Goal: Information Seeking & Learning: Learn about a topic

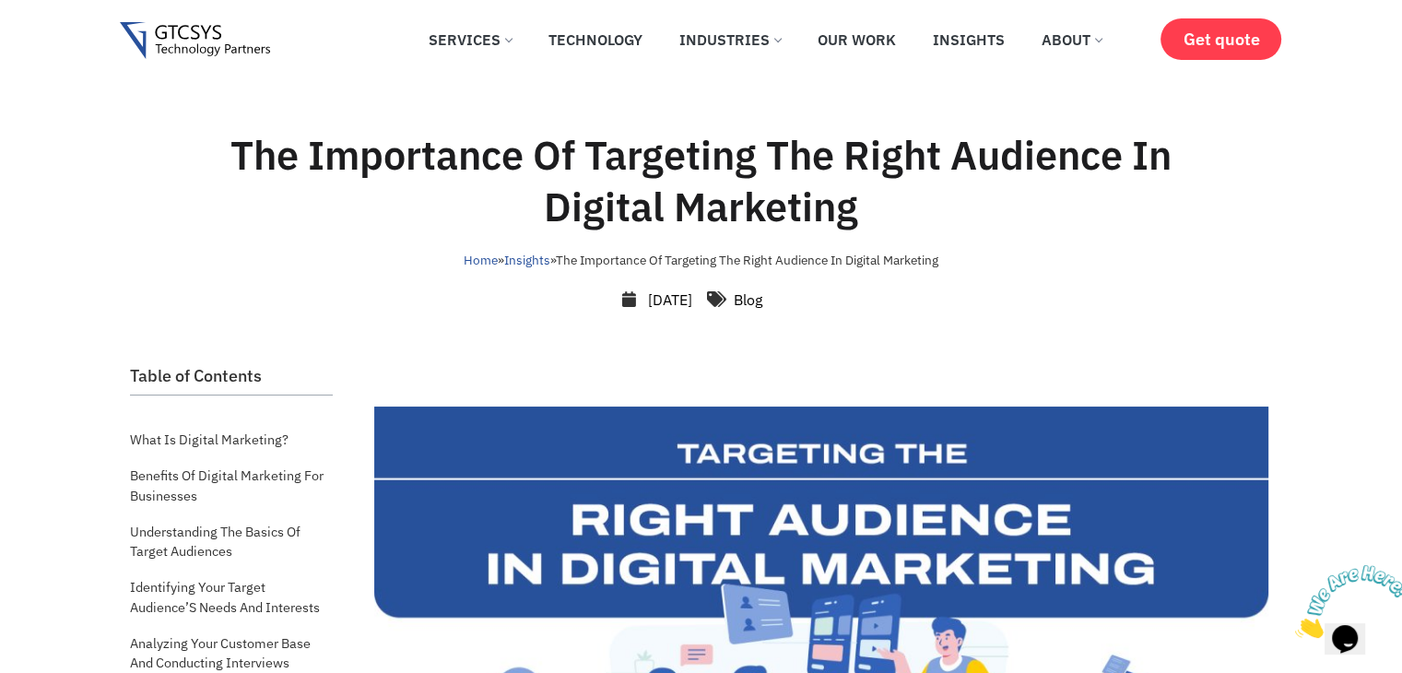
click at [235, 161] on h1 "The Importance Of Targeting The Right Audience In Digital Marketing" at bounding box center [701, 180] width 1045 height 103
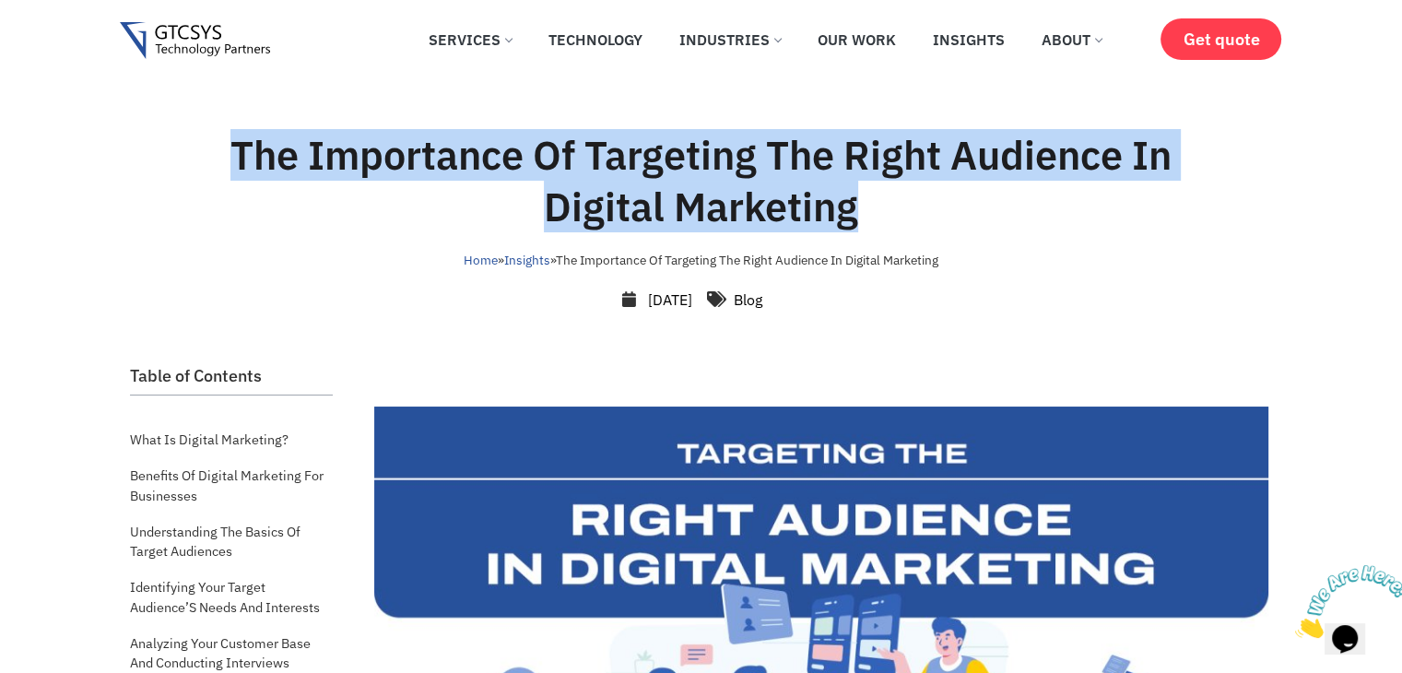
click at [235, 161] on h1 "The Importance Of Targeting The Right Audience In Digital Marketing" at bounding box center [701, 180] width 1045 height 103
click at [231, 167] on h1 "The Importance Of Targeting The Right Audience In Digital Marketing" at bounding box center [701, 180] width 1045 height 103
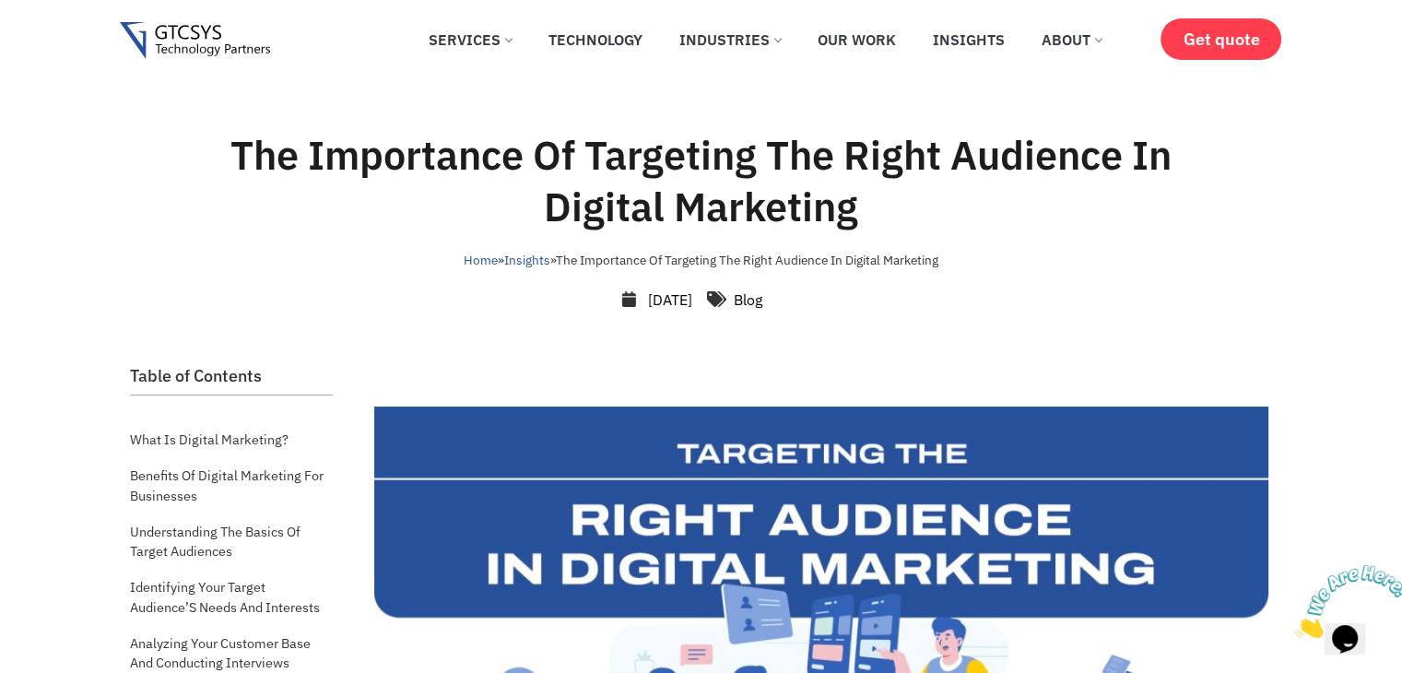
click at [231, 167] on h1 "The Importance Of Targeting The Right Audience In Digital Marketing" at bounding box center [701, 180] width 1045 height 103
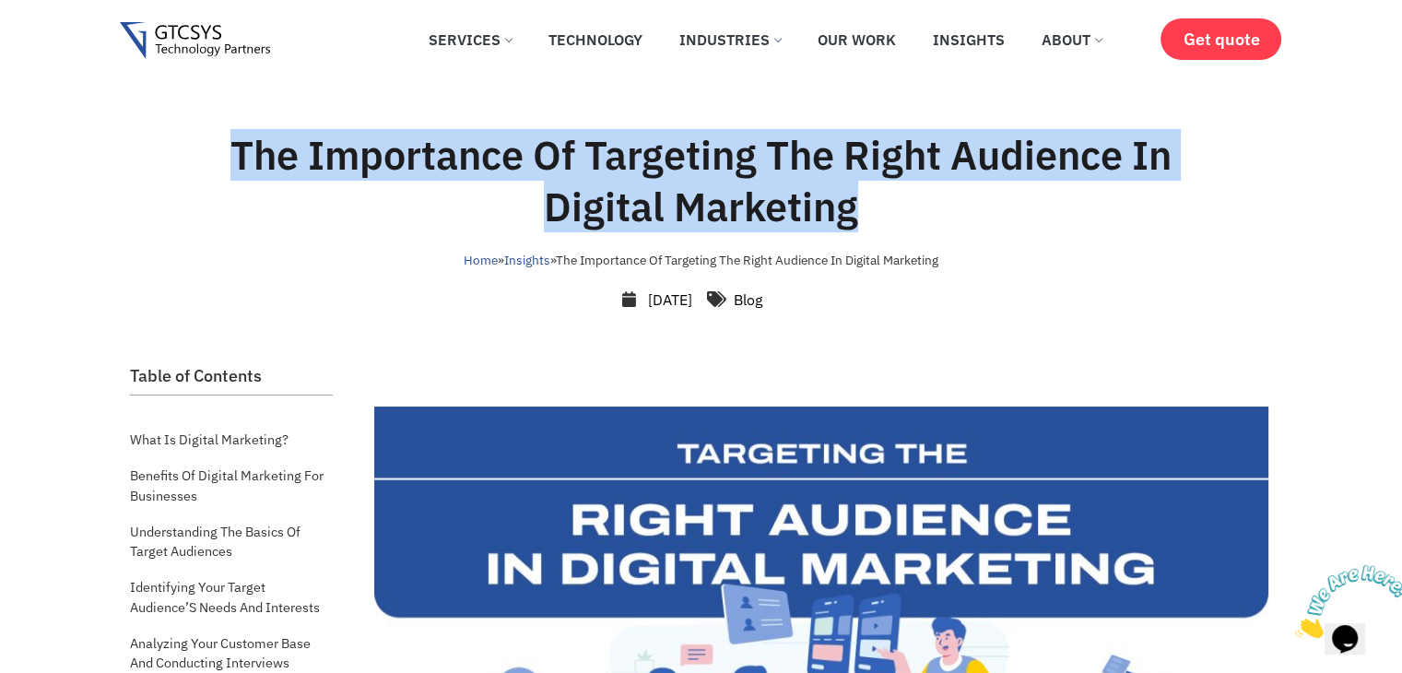
click at [231, 167] on h1 "The Importance Of Targeting The Right Audience In Digital Marketing" at bounding box center [701, 180] width 1045 height 103
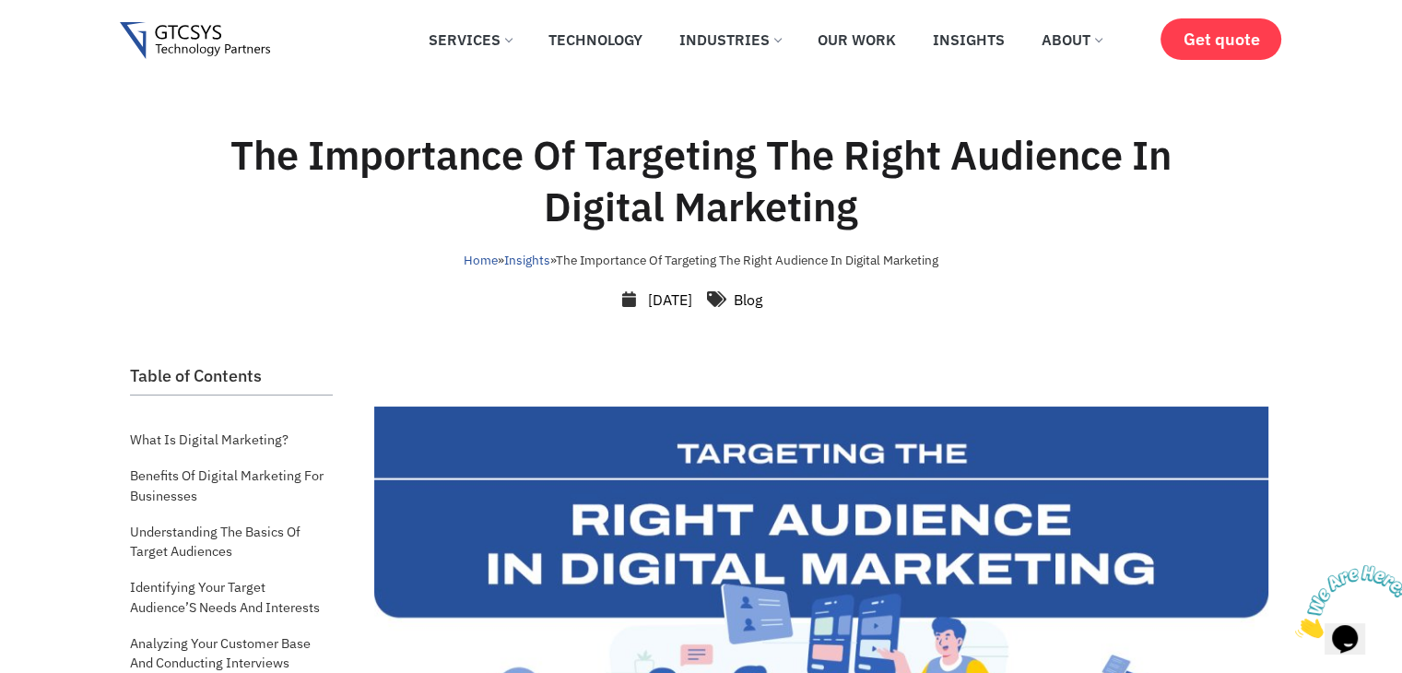
drag, startPoint x: 231, startPoint y: 167, endPoint x: 451, endPoint y: 78, distance: 236.5
click at [451, 78] on div "✕ Services Application Services Web Application Mobile Application AI (Artifici…" at bounding box center [700, 41] width 1161 height 83
drag, startPoint x: 1161, startPoint y: 5, endPoint x: 999, endPoint y: 196, distance: 251.1
click at [999, 196] on h1 "The Importance Of Targeting The Right Audience In Digital Marketing" at bounding box center [701, 180] width 1045 height 103
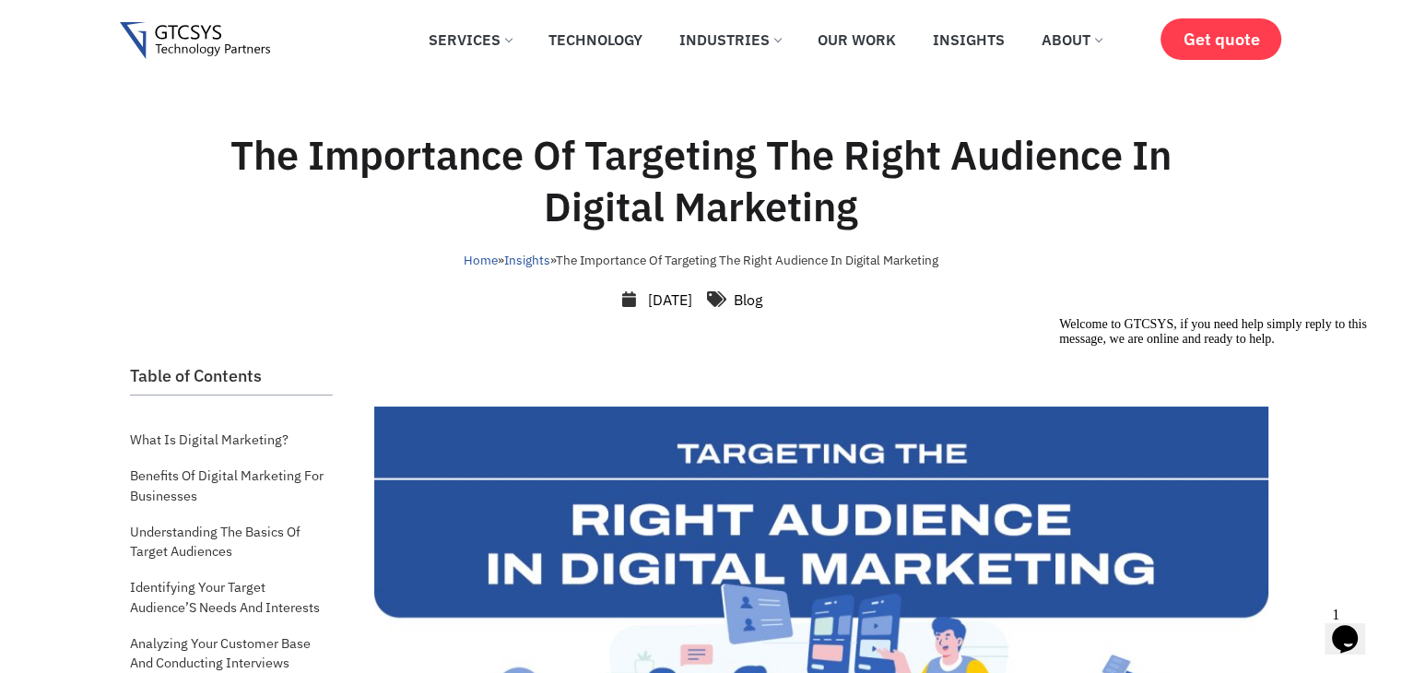
click at [259, 163] on h1 "The Importance Of Targeting The Right Audience In Digital Marketing" at bounding box center [701, 180] width 1045 height 103
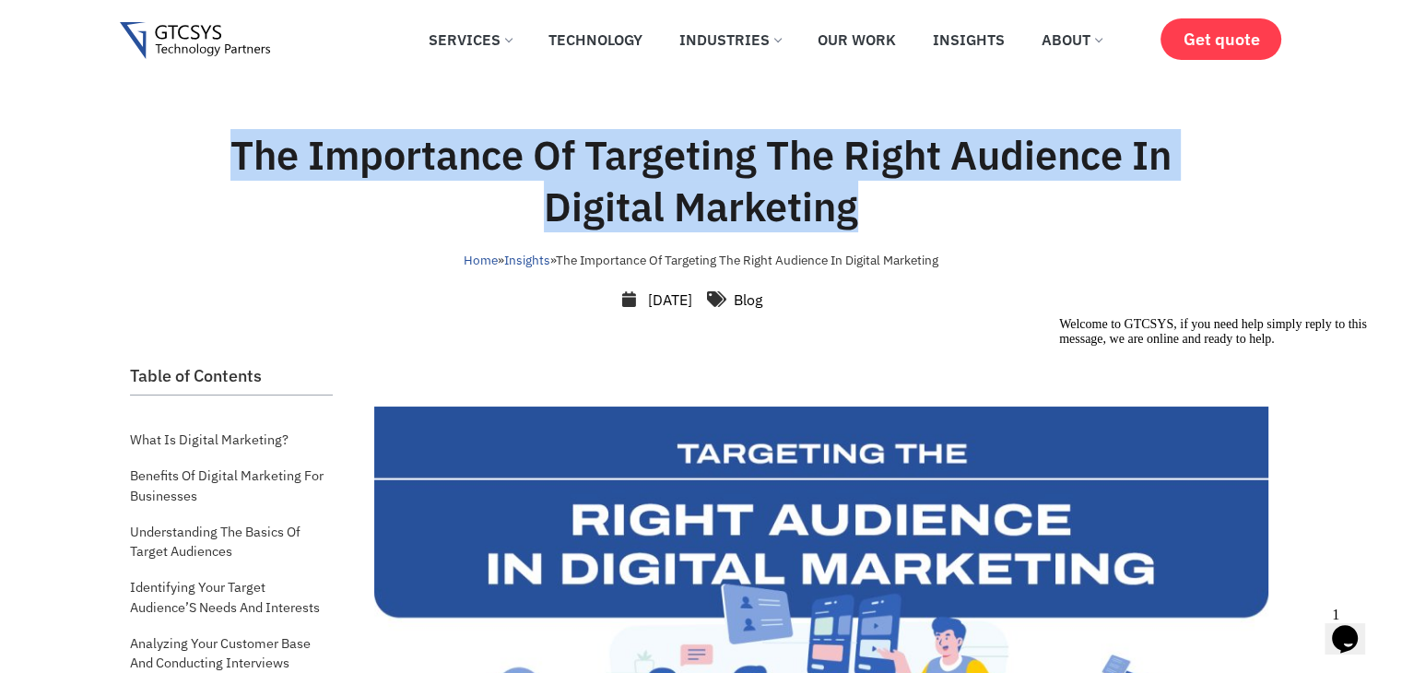
click at [259, 163] on h1 "The Importance Of Targeting The Right Audience In Digital Marketing" at bounding box center [701, 180] width 1045 height 103
copy div "The Importance Of Targeting The Right Audience In Digital Marketing"
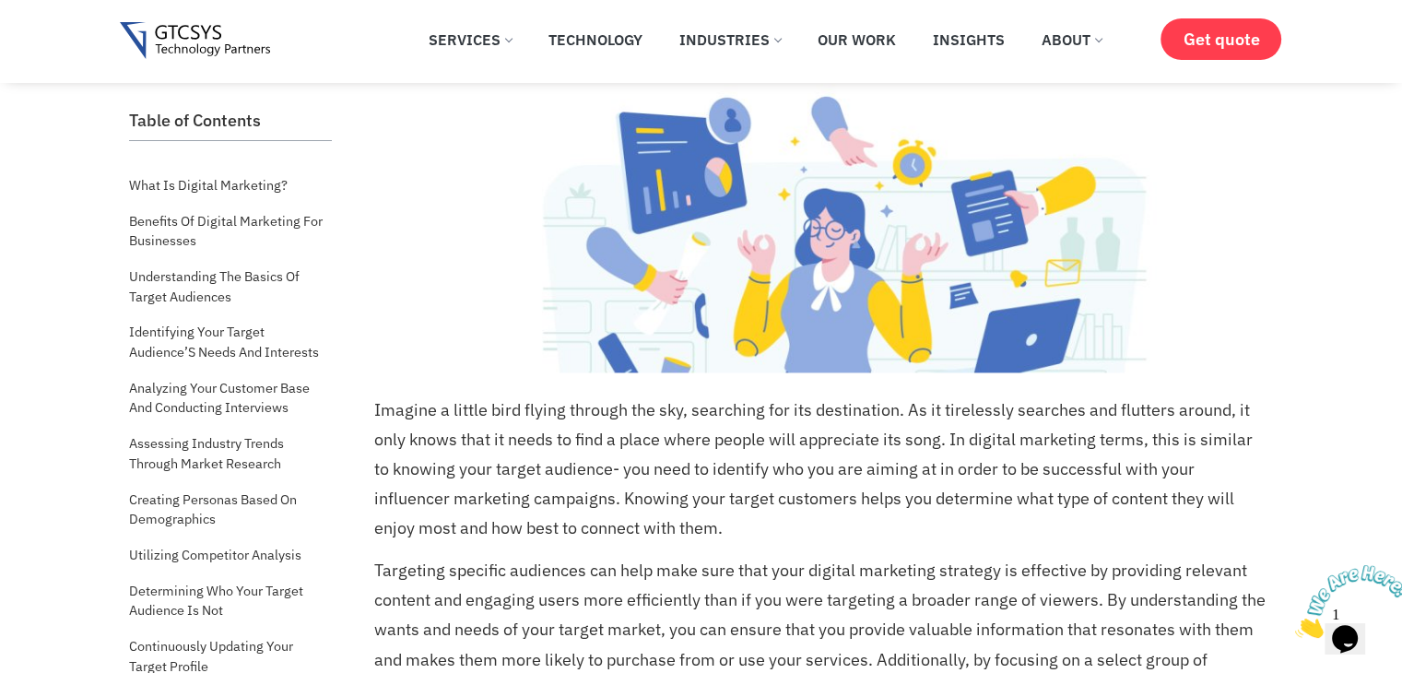
scroll to position [9430, 0]
